Goal: Register for event/course

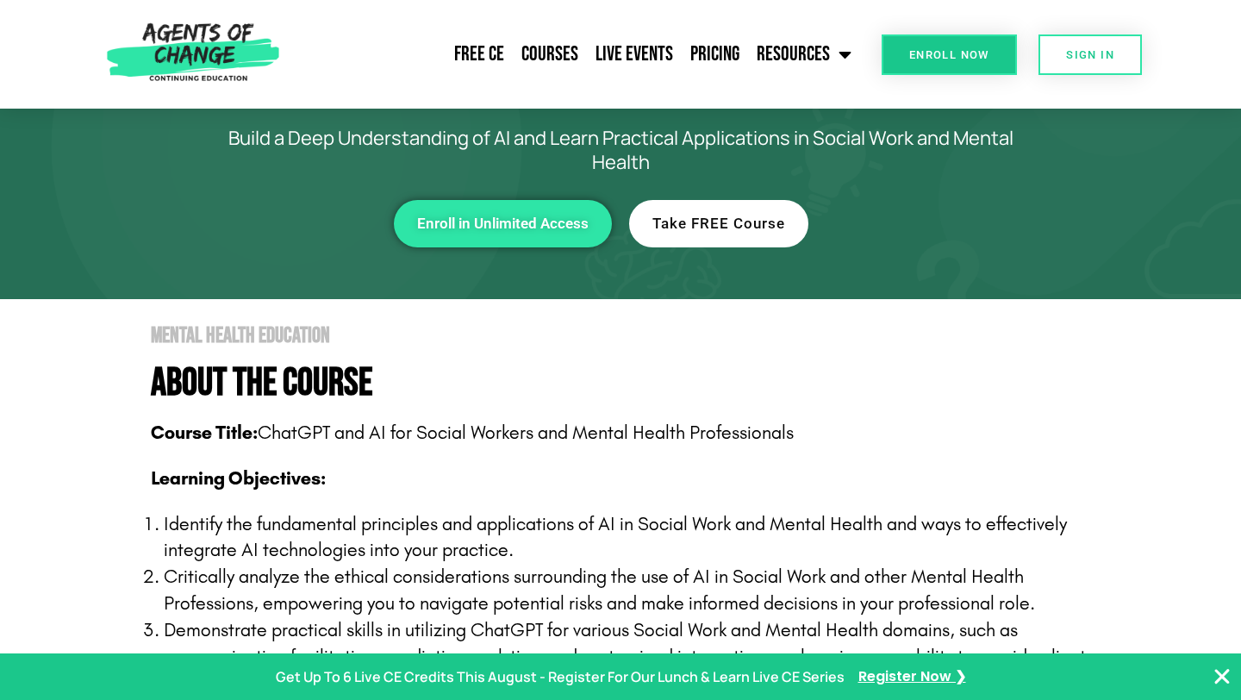
scroll to position [135, 0]
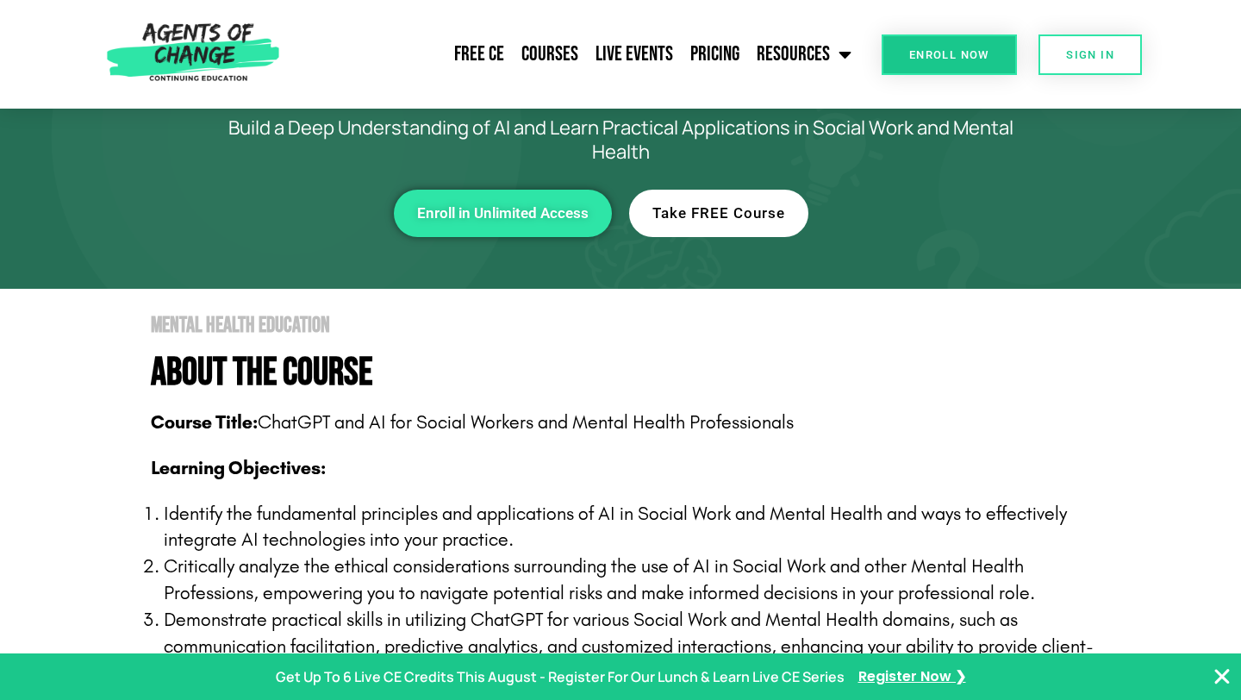
click at [713, 209] on span "Take FREE Course" at bounding box center [718, 213] width 133 height 15
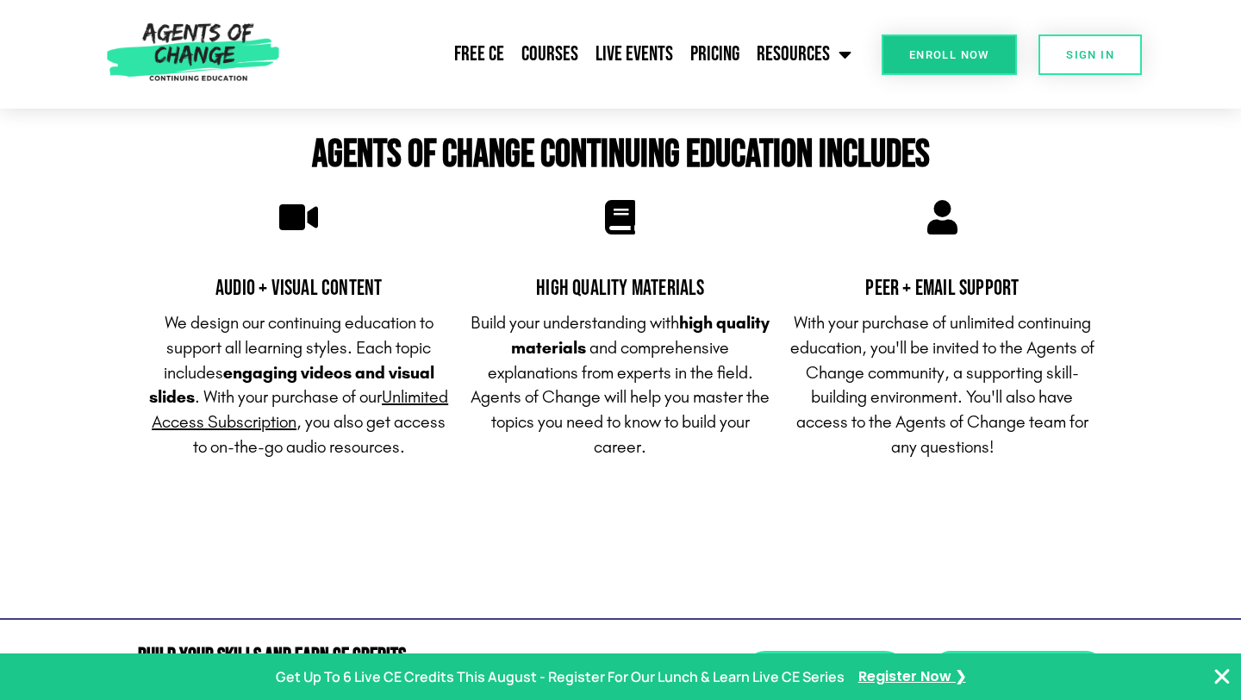
scroll to position [5751, 0]
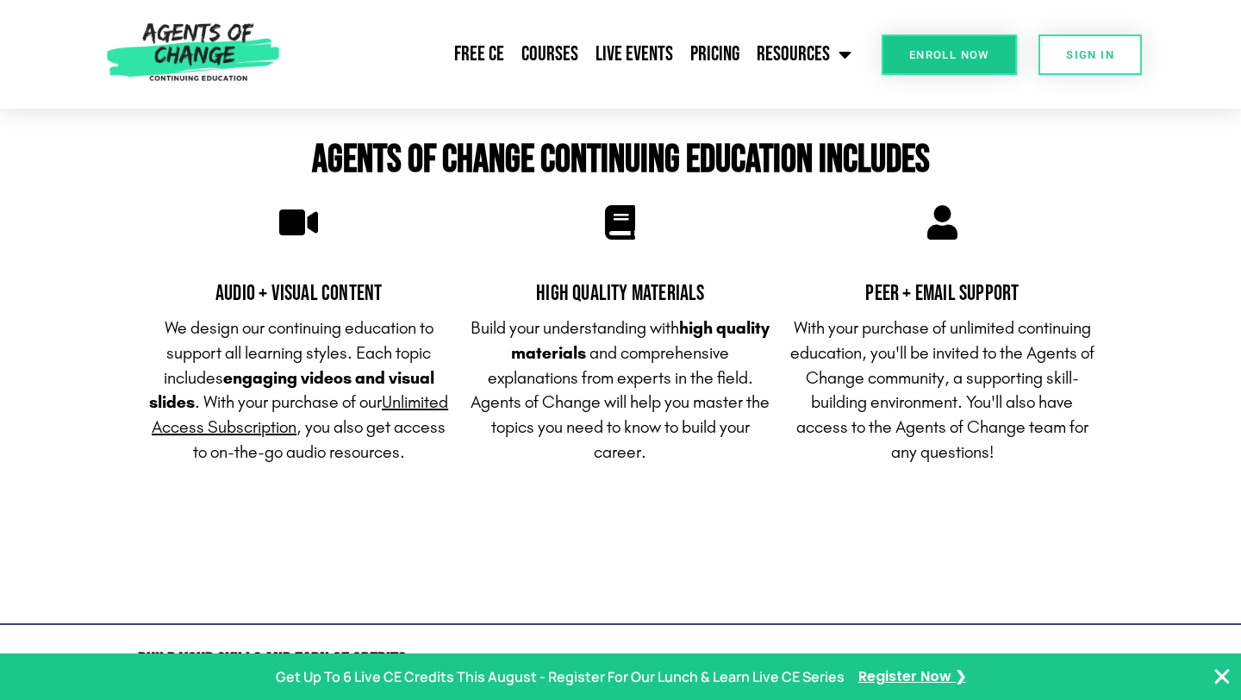
click at [954, 60] on link "Enroll Now" at bounding box center [948, 54] width 135 height 40
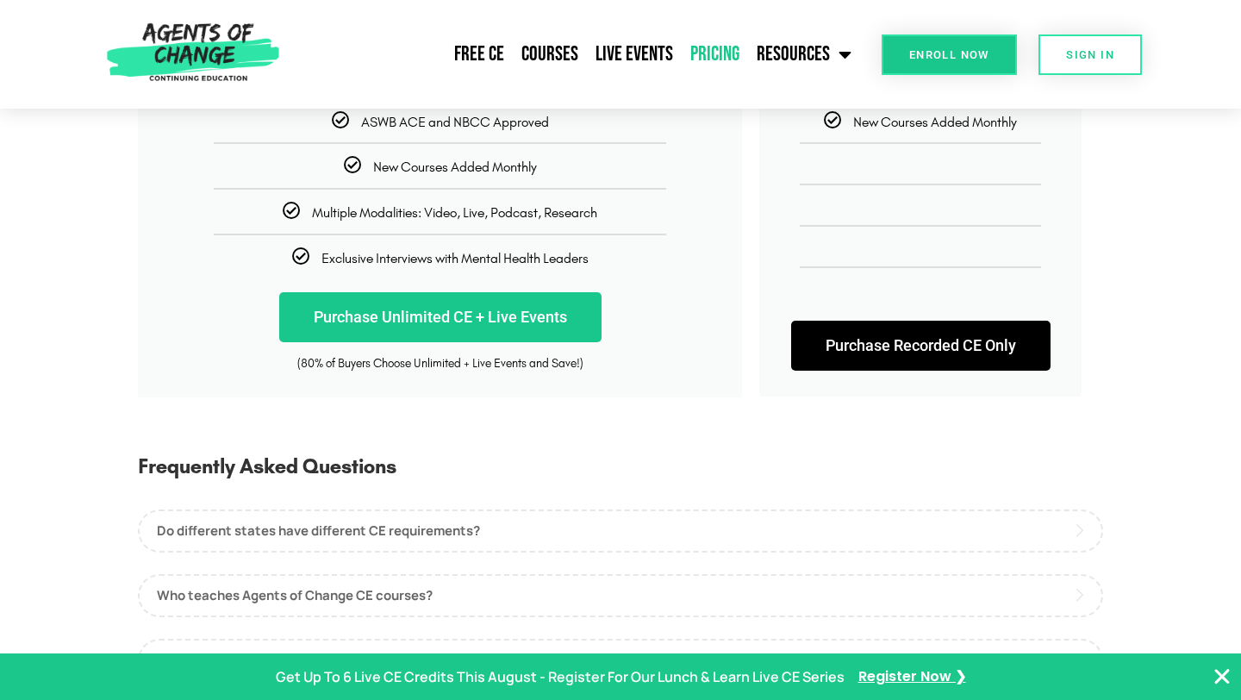
scroll to position [507, 0]
